Goal: Check status: Check status

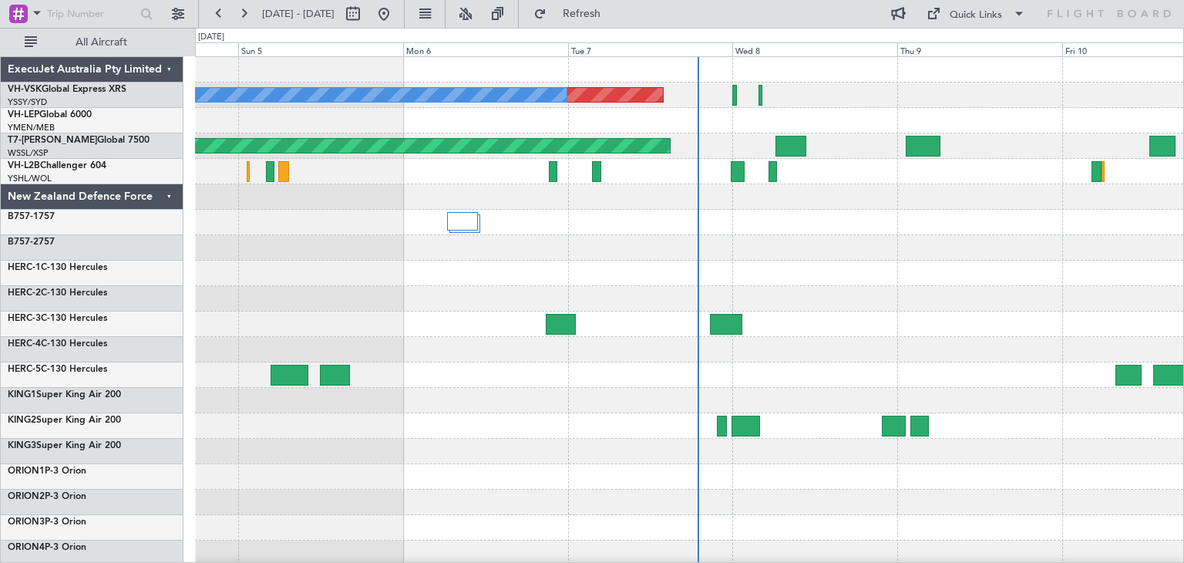
click at [166, 66] on div "ExecuJet Australia Pty Limited" at bounding box center [92, 69] width 183 height 25
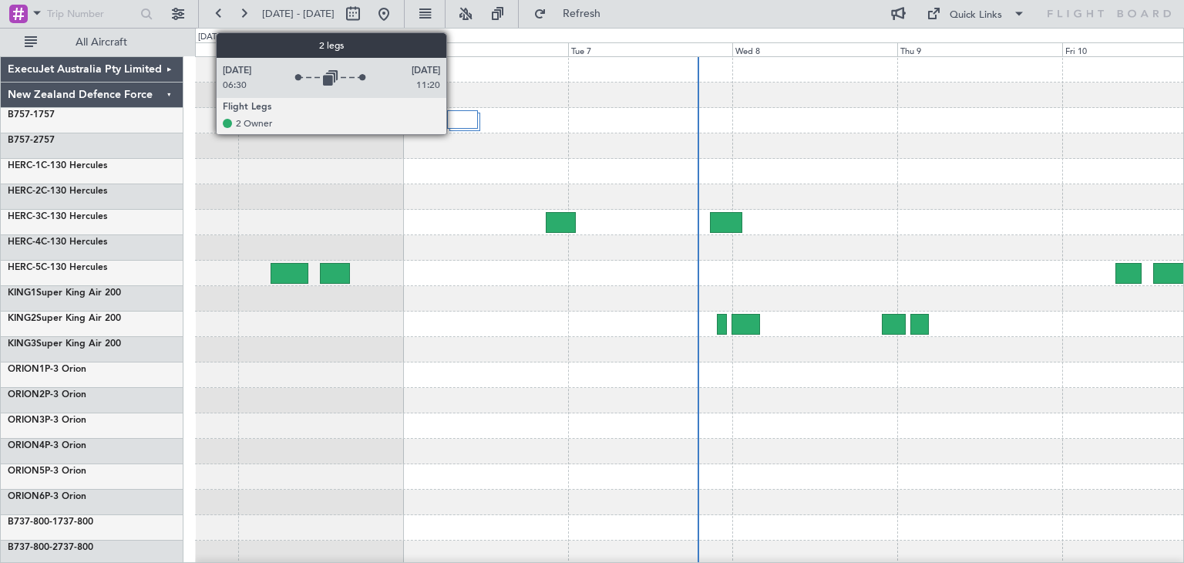
click at [453, 124] on div at bounding box center [463, 119] width 32 height 19
click at [459, 119] on div at bounding box center [463, 119] width 32 height 19
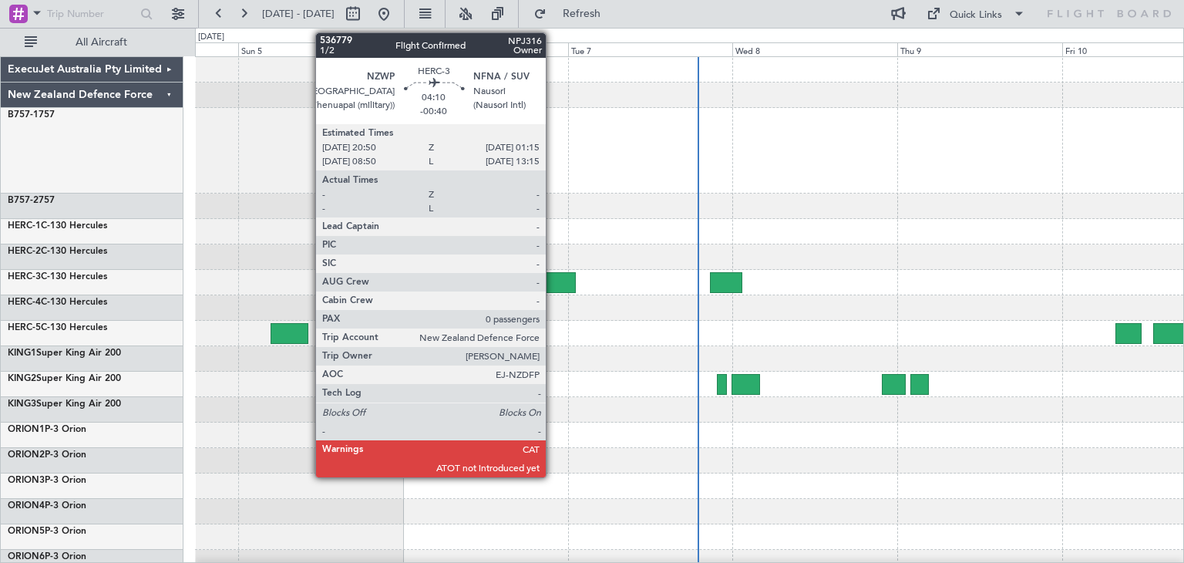
click at [553, 278] on div at bounding box center [561, 282] width 31 height 21
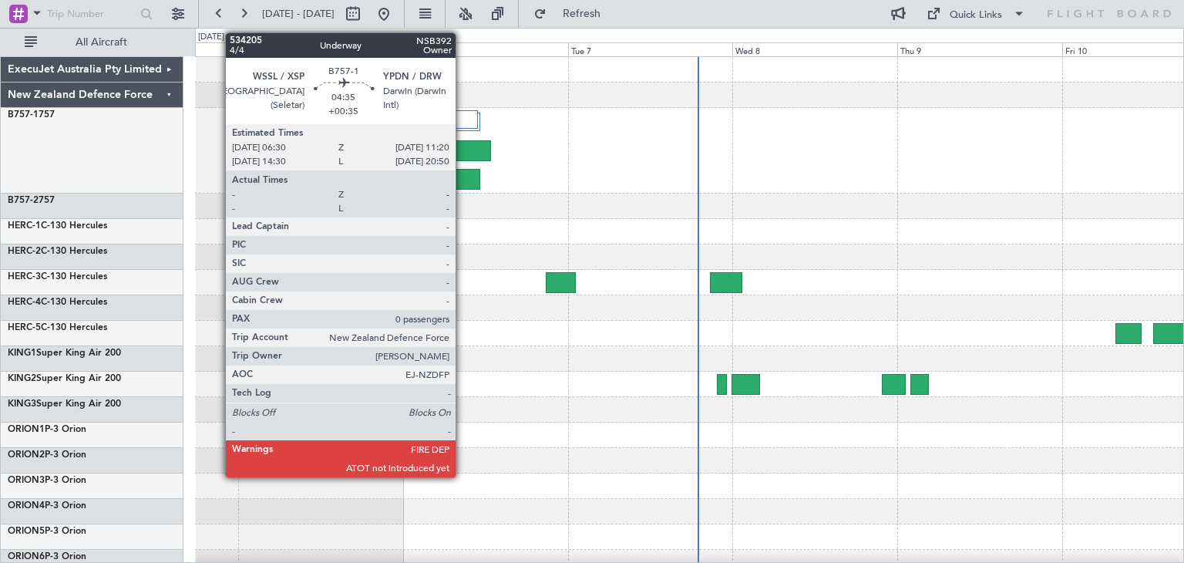
click at [463, 177] on div at bounding box center [464, 179] width 34 height 21
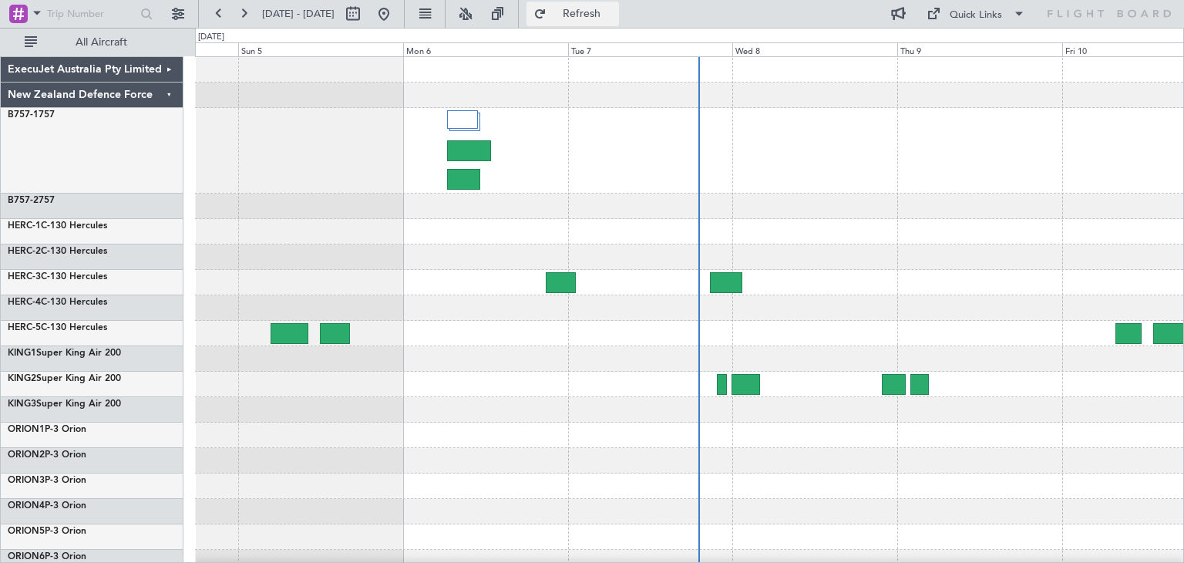
click at [614, 10] on span "Refresh" at bounding box center [582, 13] width 65 height 11
click at [530, 130] on div at bounding box center [689, 151] width 988 height 86
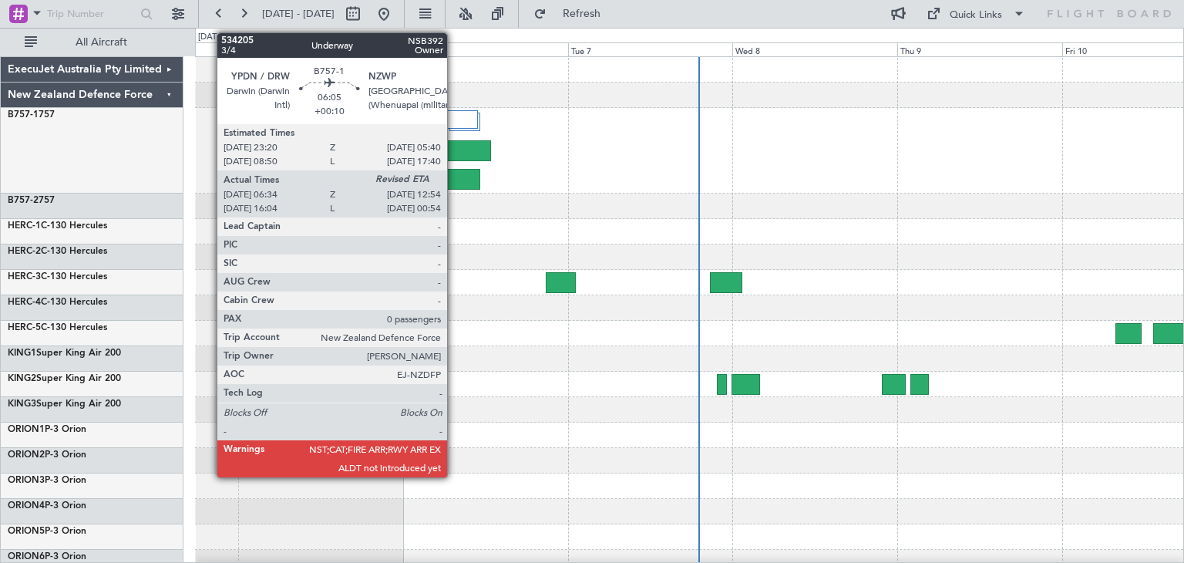
click at [454, 152] on div at bounding box center [469, 150] width 44 height 21
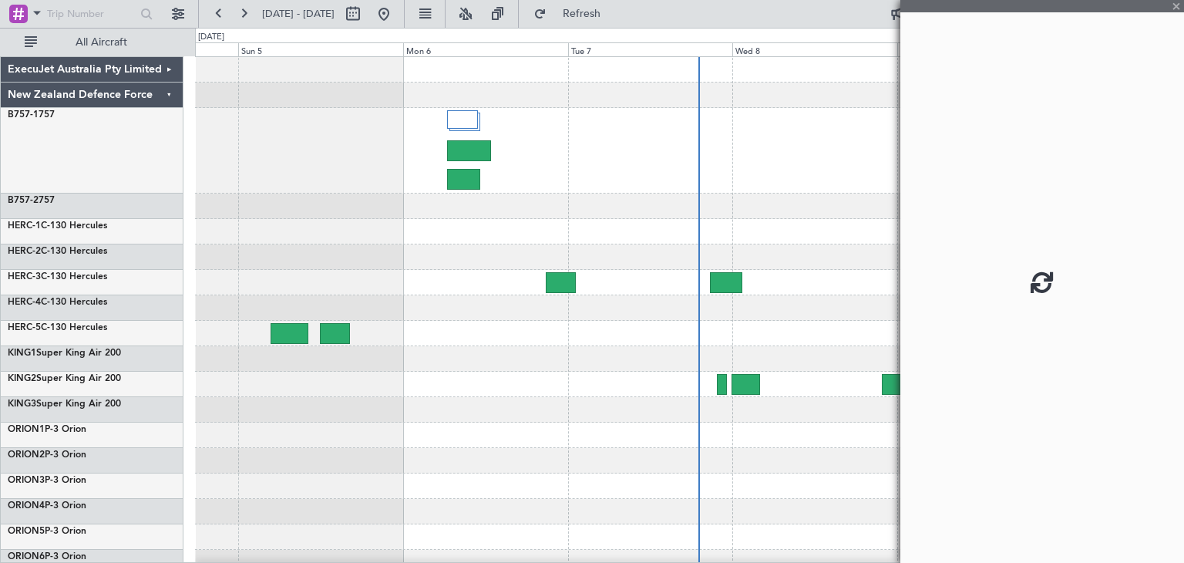
click at [460, 109] on div at bounding box center [689, 151] width 988 height 86
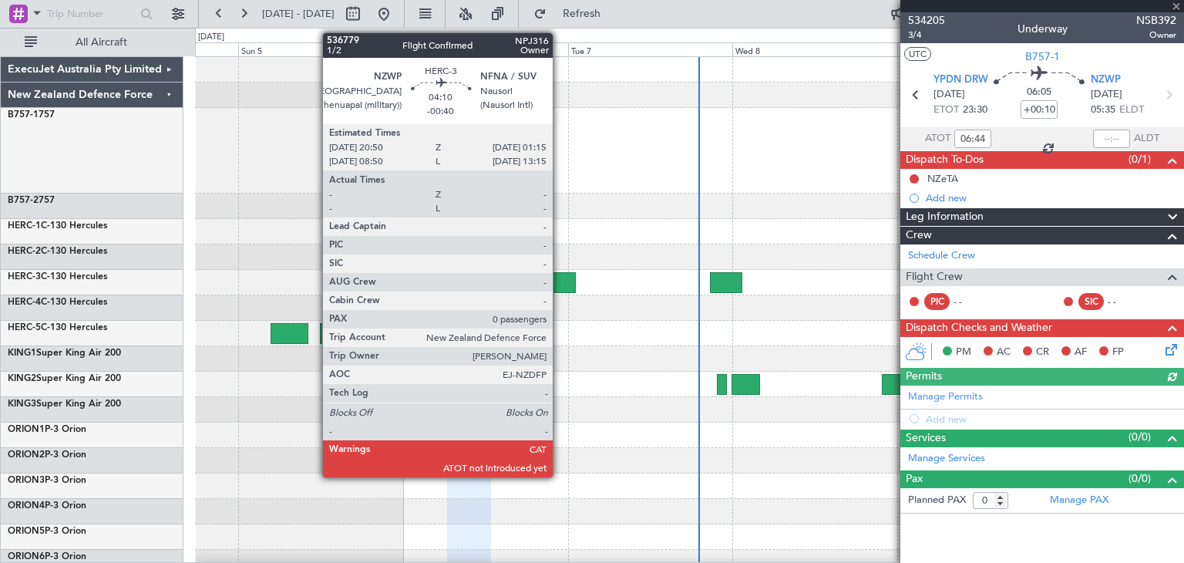
click at [560, 281] on div at bounding box center [561, 282] width 31 height 21
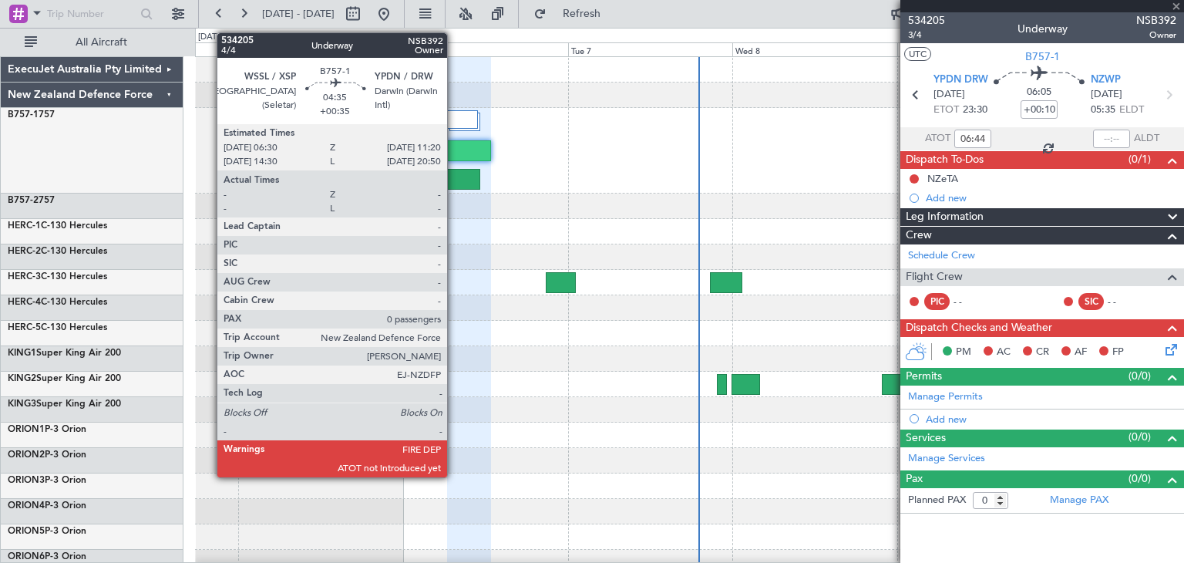
click at [454, 177] on div at bounding box center [464, 179] width 34 height 21
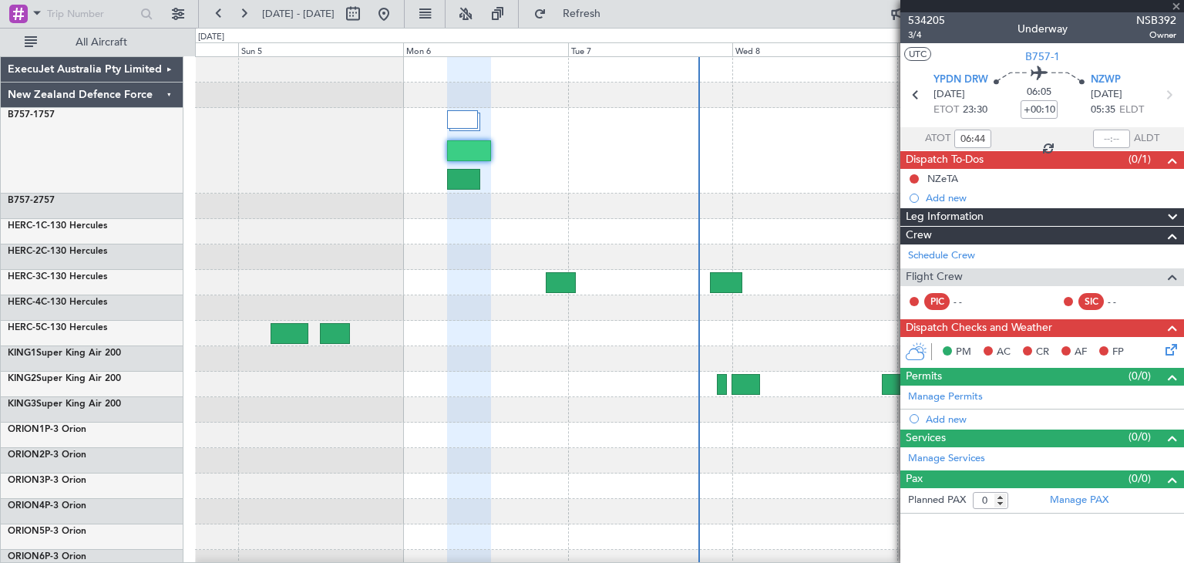
click at [454, 177] on div at bounding box center [464, 179] width 34 height 21
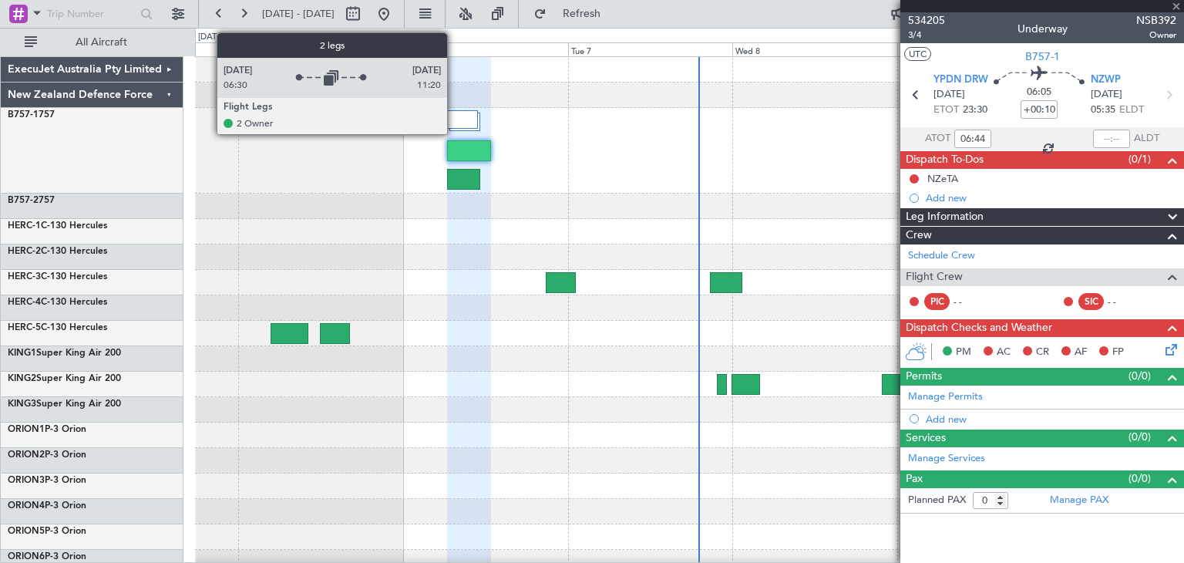
click at [454, 123] on div at bounding box center [463, 119] width 32 height 19
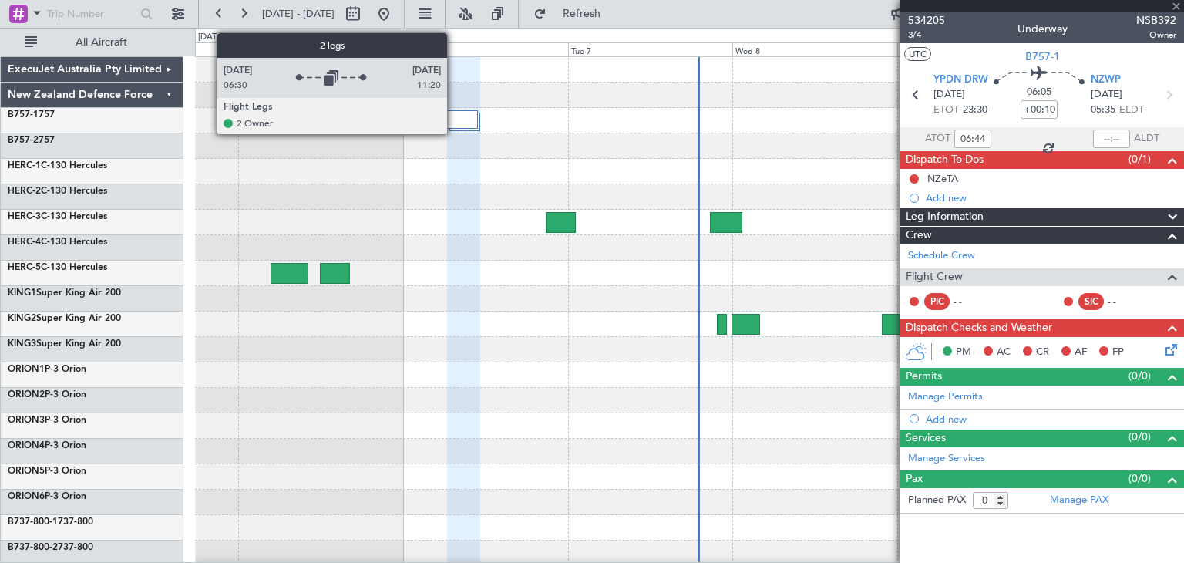
type input "+00:35"
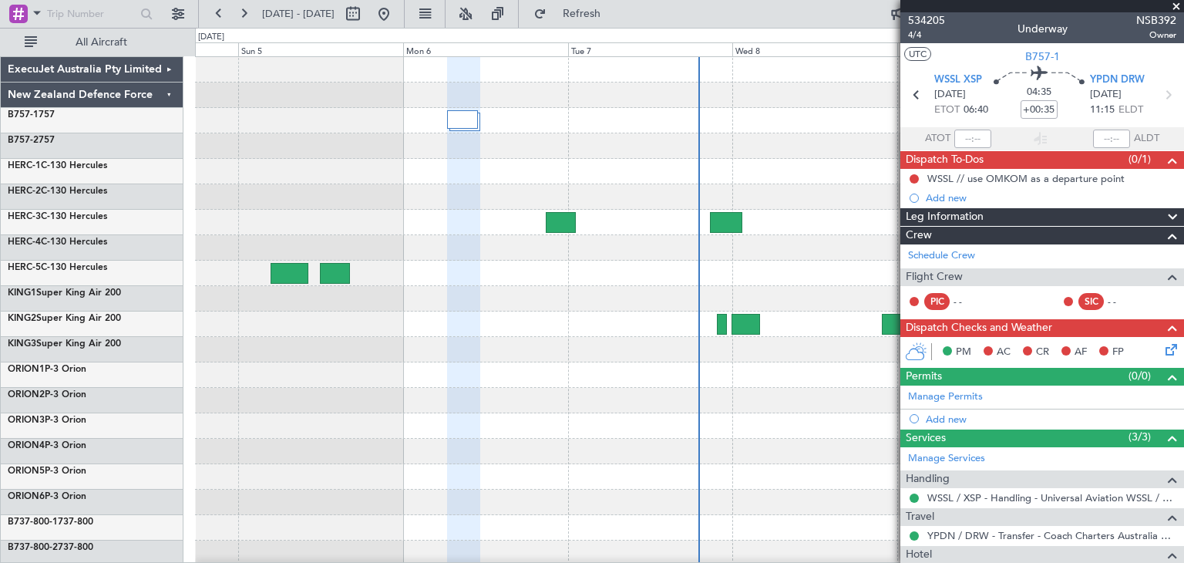
click at [1176, 7] on span at bounding box center [1176, 7] width 15 height 14
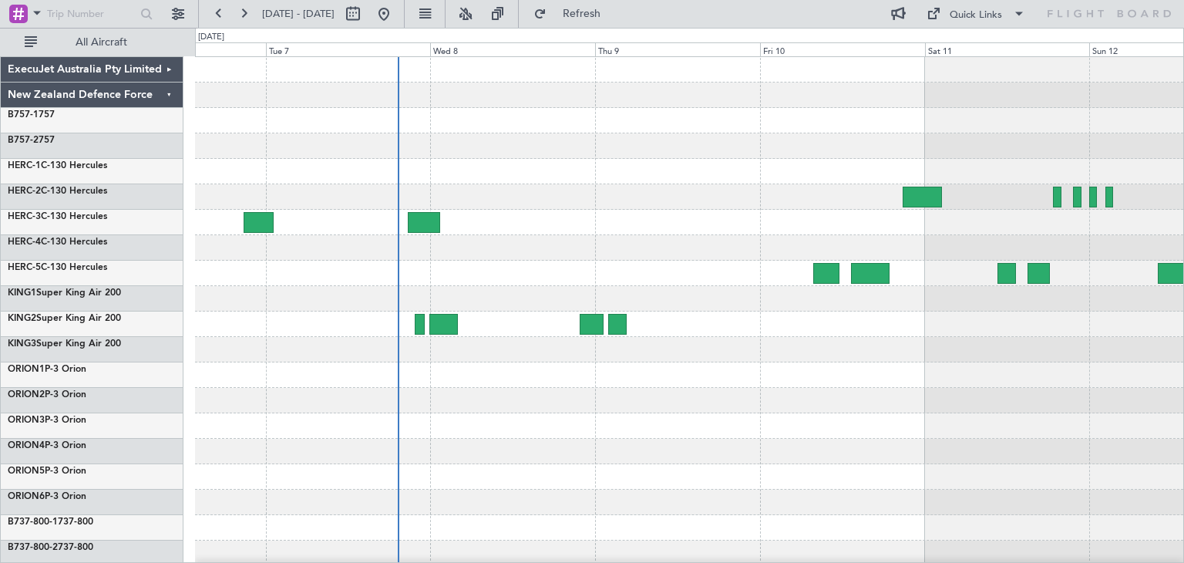
click at [560, 486] on div at bounding box center [689, 375] width 988 height 636
click at [614, 12] on span "Refresh" at bounding box center [582, 13] width 65 height 11
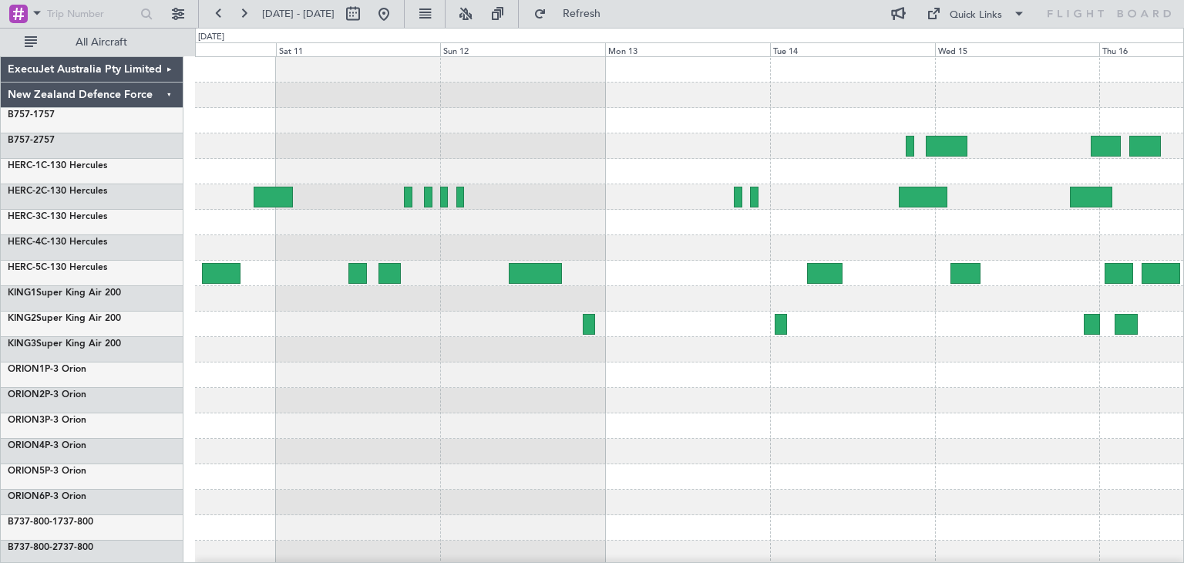
click at [264, 390] on div at bounding box center [689, 375] width 988 height 636
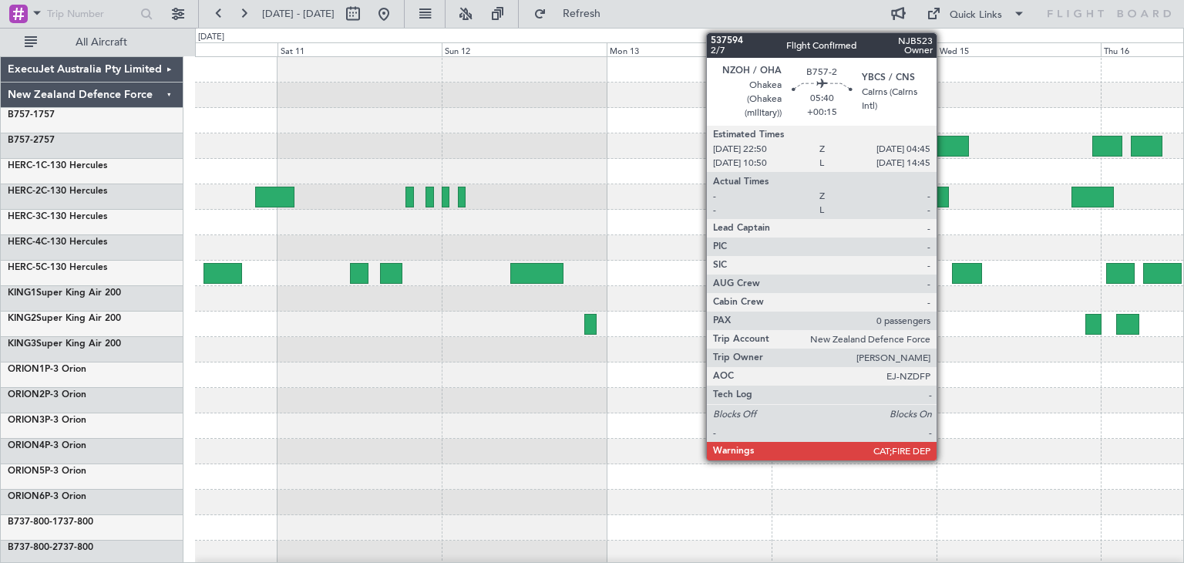
click at [944, 146] on div at bounding box center [947, 146] width 41 height 21
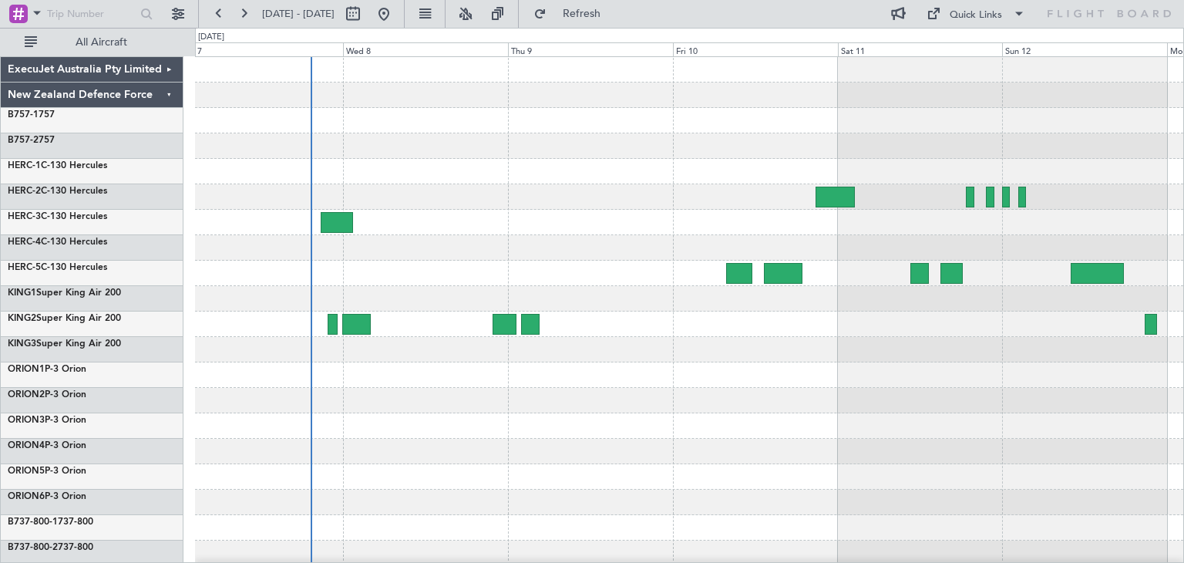
click at [1013, 423] on div at bounding box center [689, 375] width 988 height 636
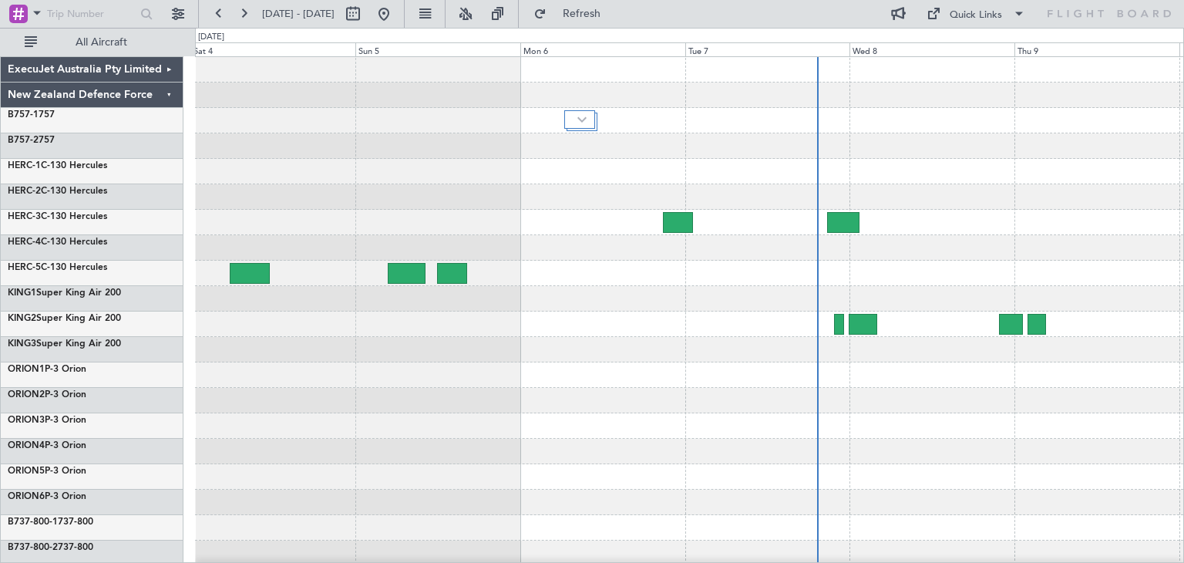
click at [1119, 462] on div at bounding box center [689, 375] width 988 height 636
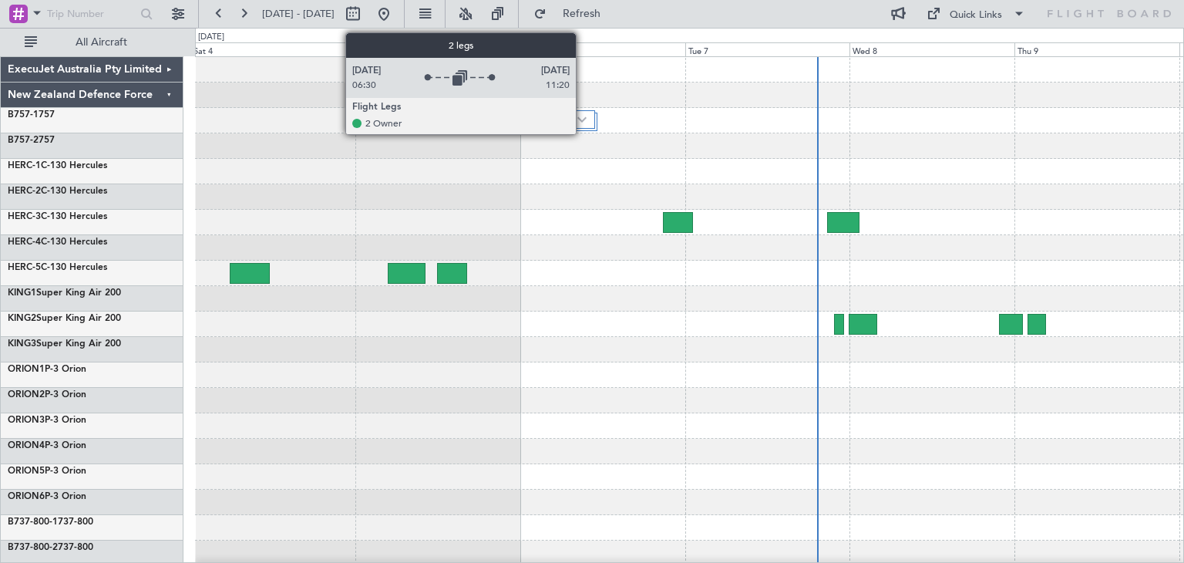
click at [583, 118] on img at bounding box center [581, 119] width 9 height 6
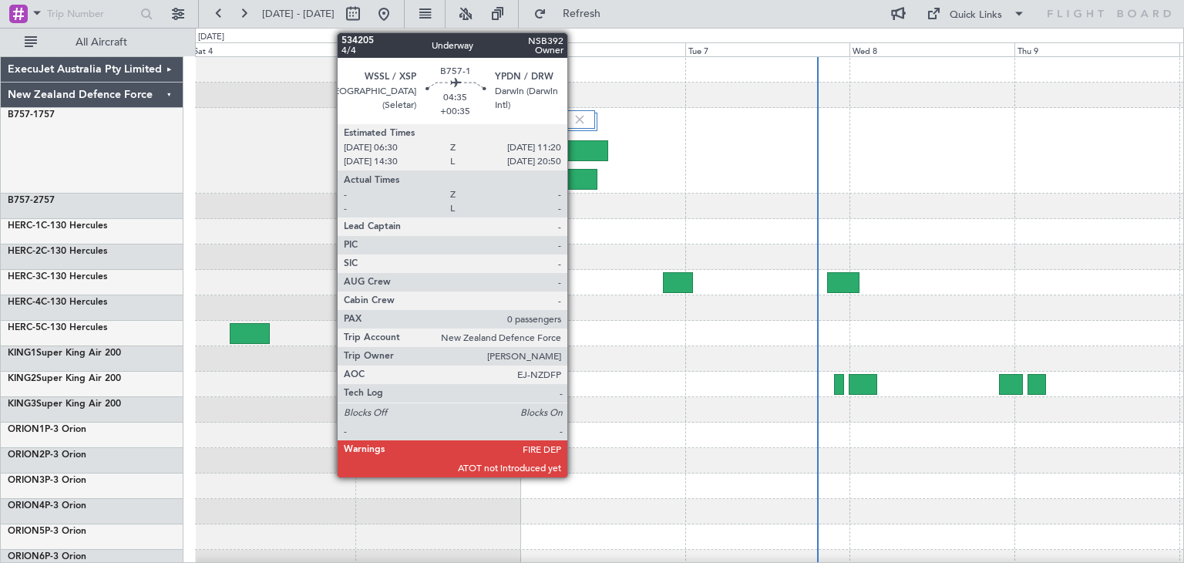
click at [574, 179] on div at bounding box center [581, 179] width 34 height 21
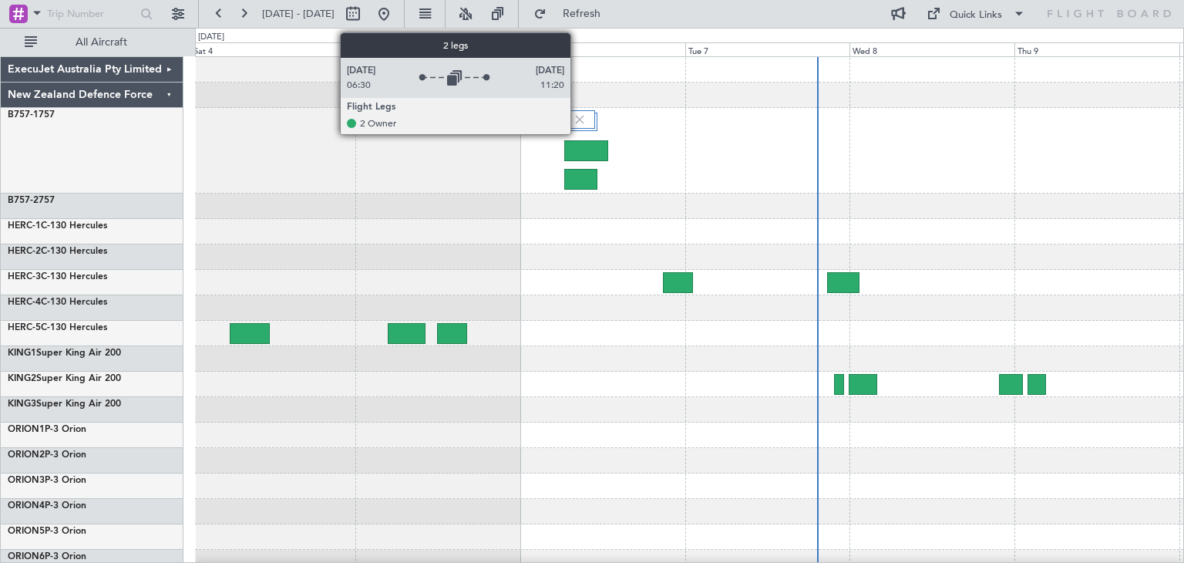
click at [577, 116] on img at bounding box center [580, 120] width 14 height 14
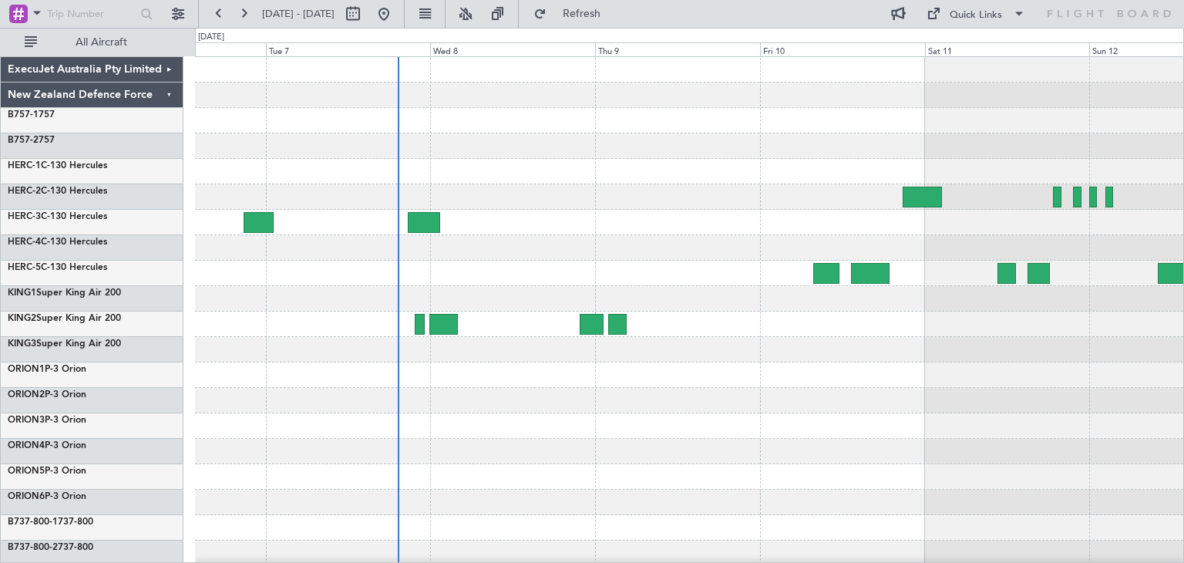
scroll to position [2, 0]
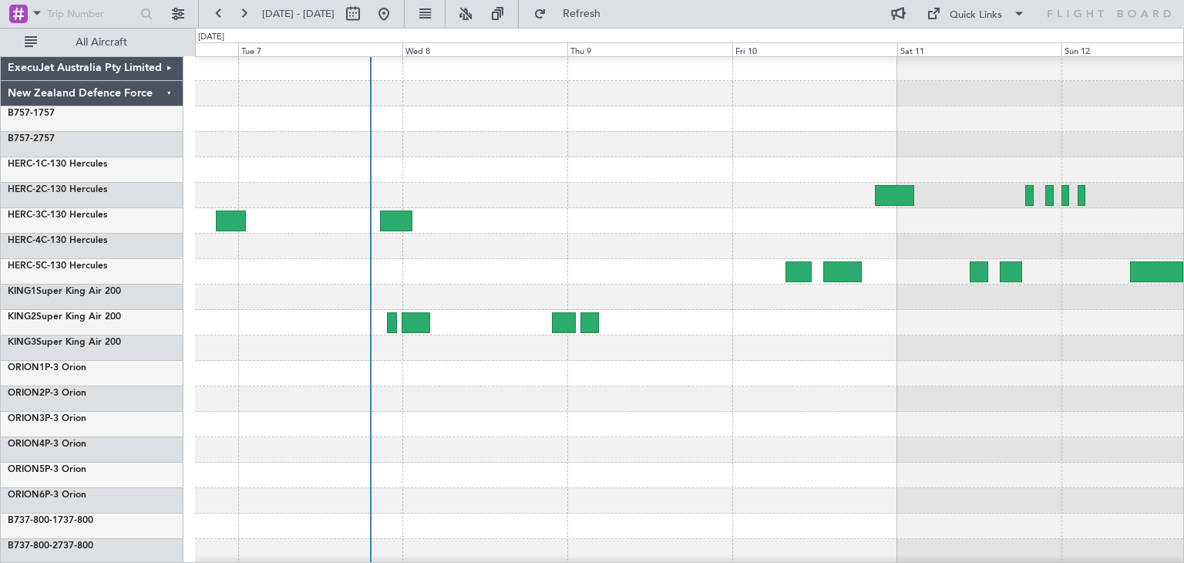
click at [520, 459] on div at bounding box center [689, 449] width 988 height 25
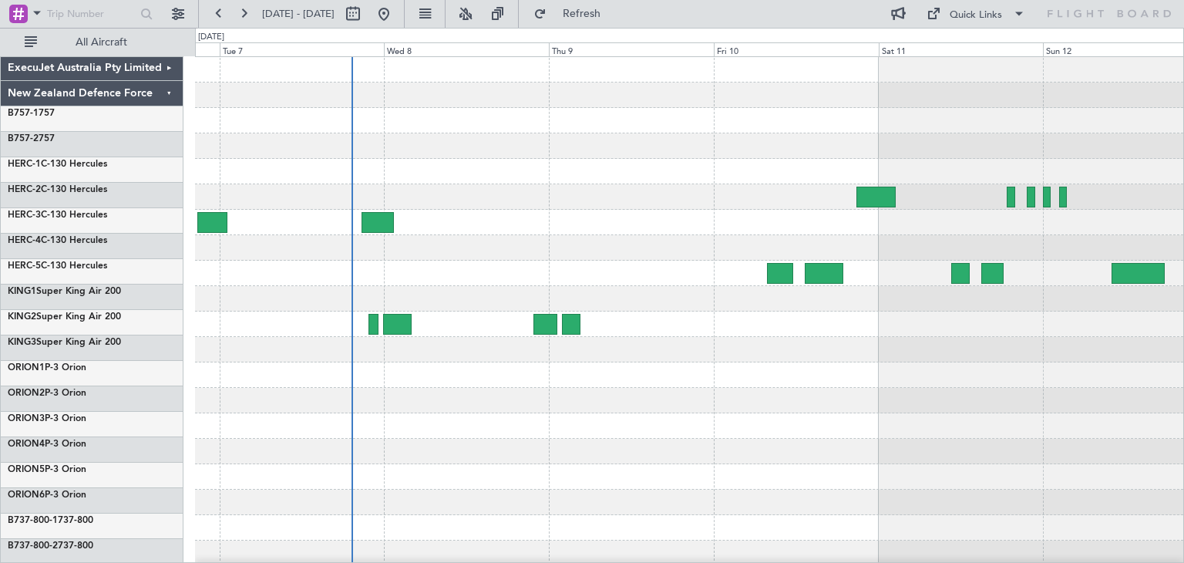
scroll to position [0, 0]
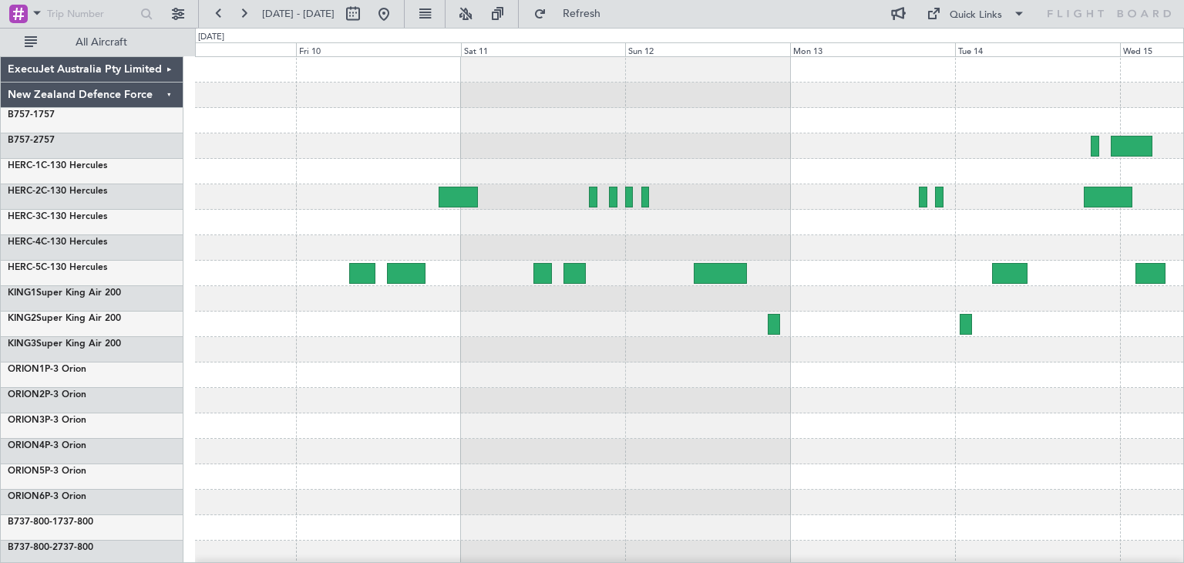
click at [530, 391] on div at bounding box center [689, 400] width 988 height 25
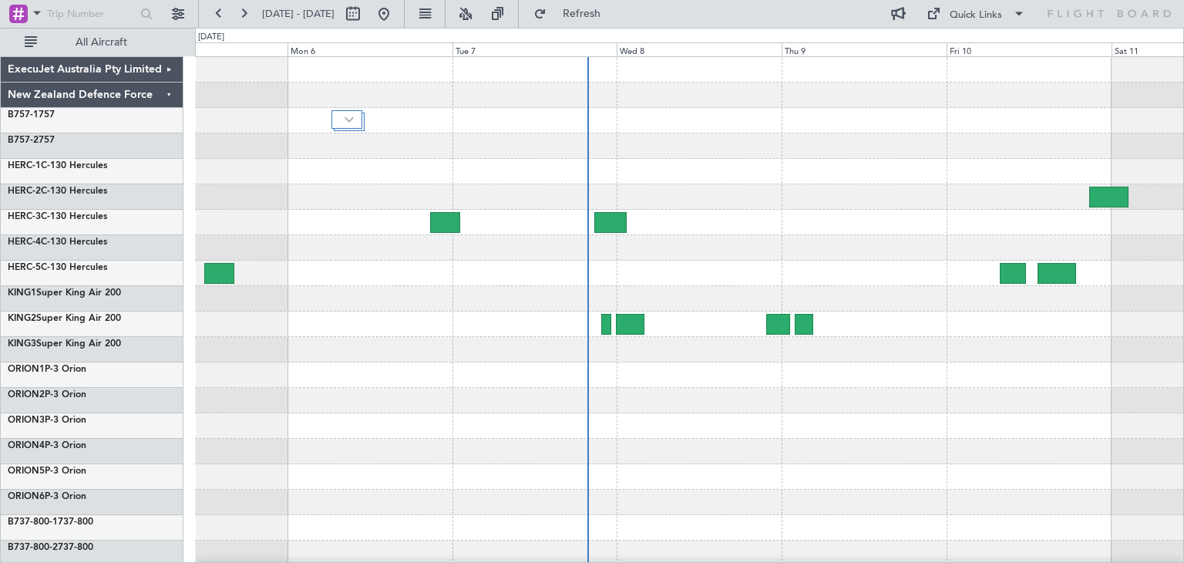
click at [924, 422] on div at bounding box center [689, 375] width 988 height 636
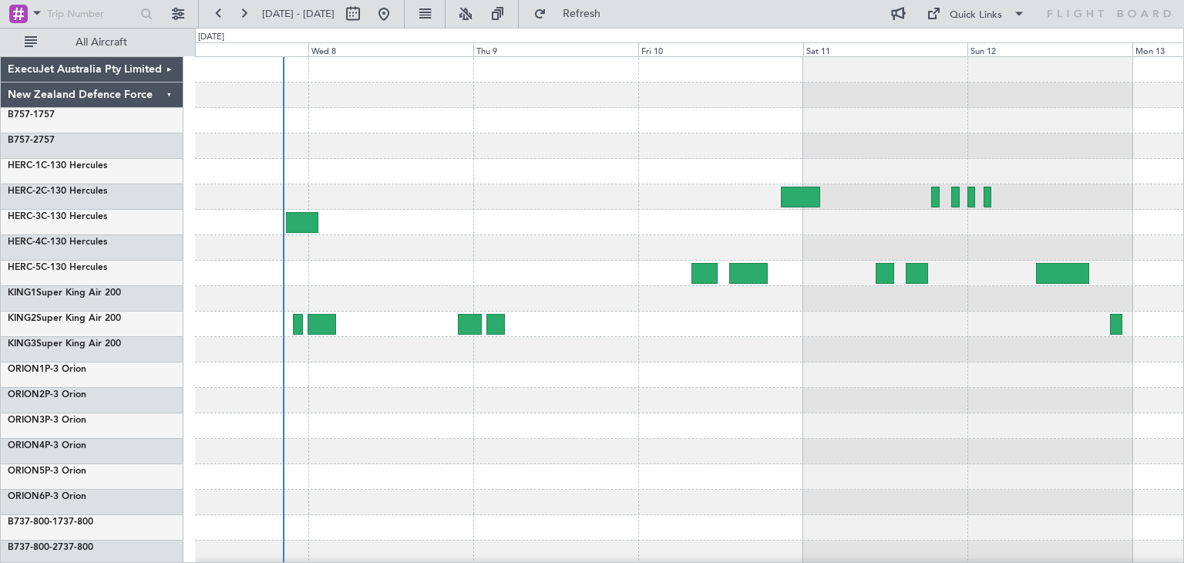
click at [550, 469] on div at bounding box center [689, 375] width 988 height 636
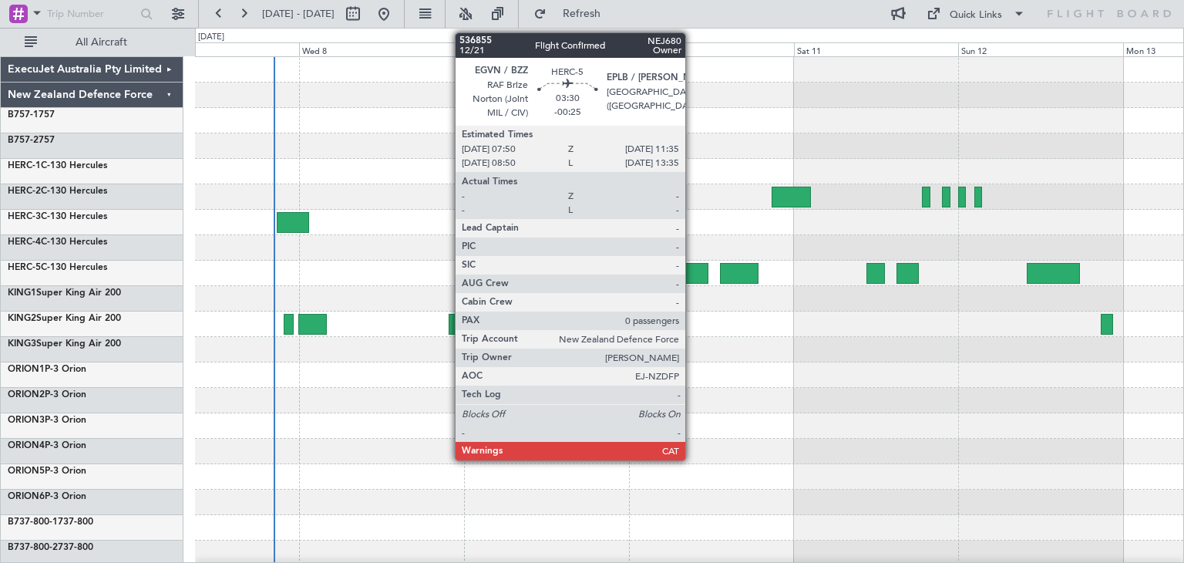
click at [692, 263] on div at bounding box center [695, 273] width 26 height 21
